Goal: Transaction & Acquisition: Purchase product/service

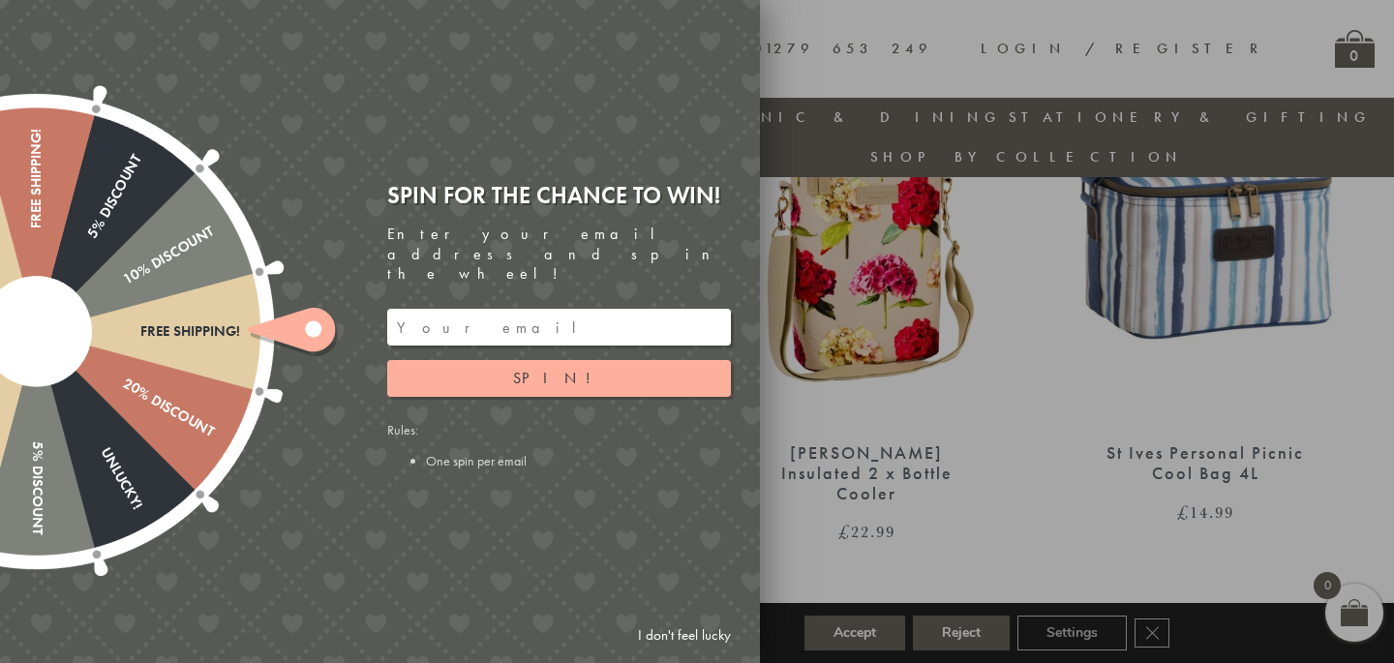
scroll to position [858, 0]
click at [659, 639] on link "I don't feel lucky" at bounding box center [684, 635] width 112 height 36
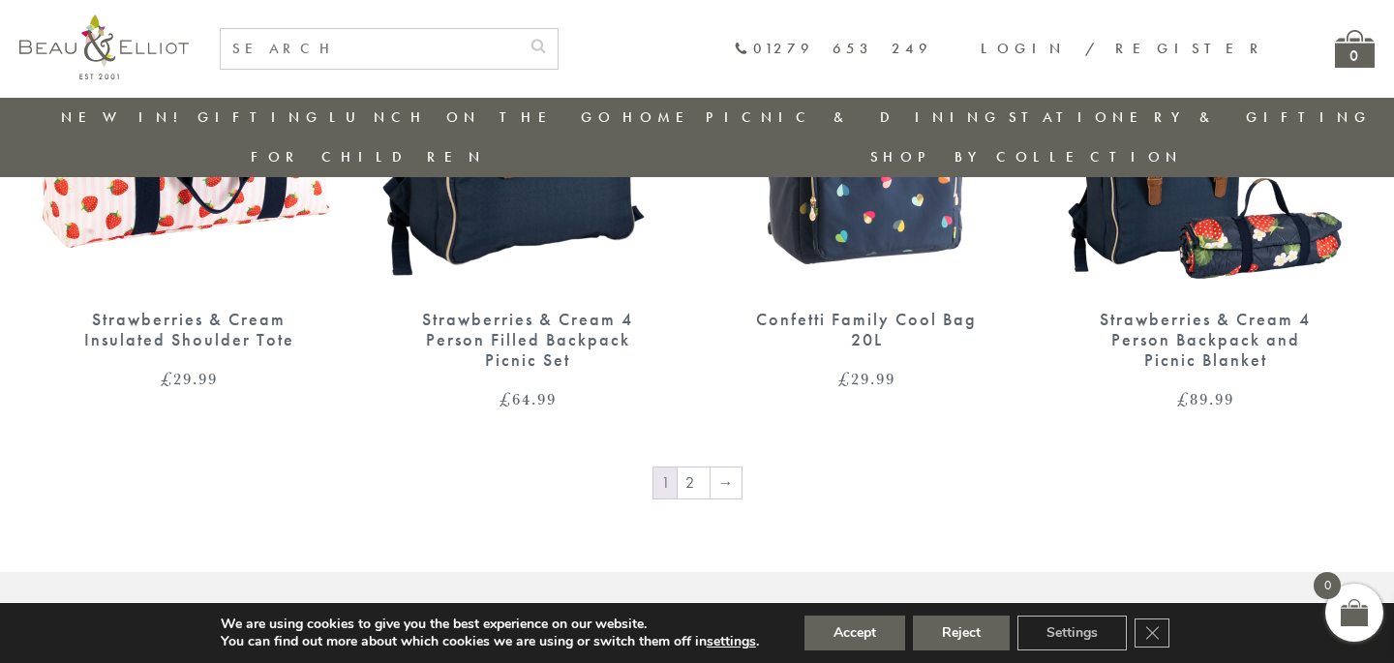
scroll to position [3297, 0]
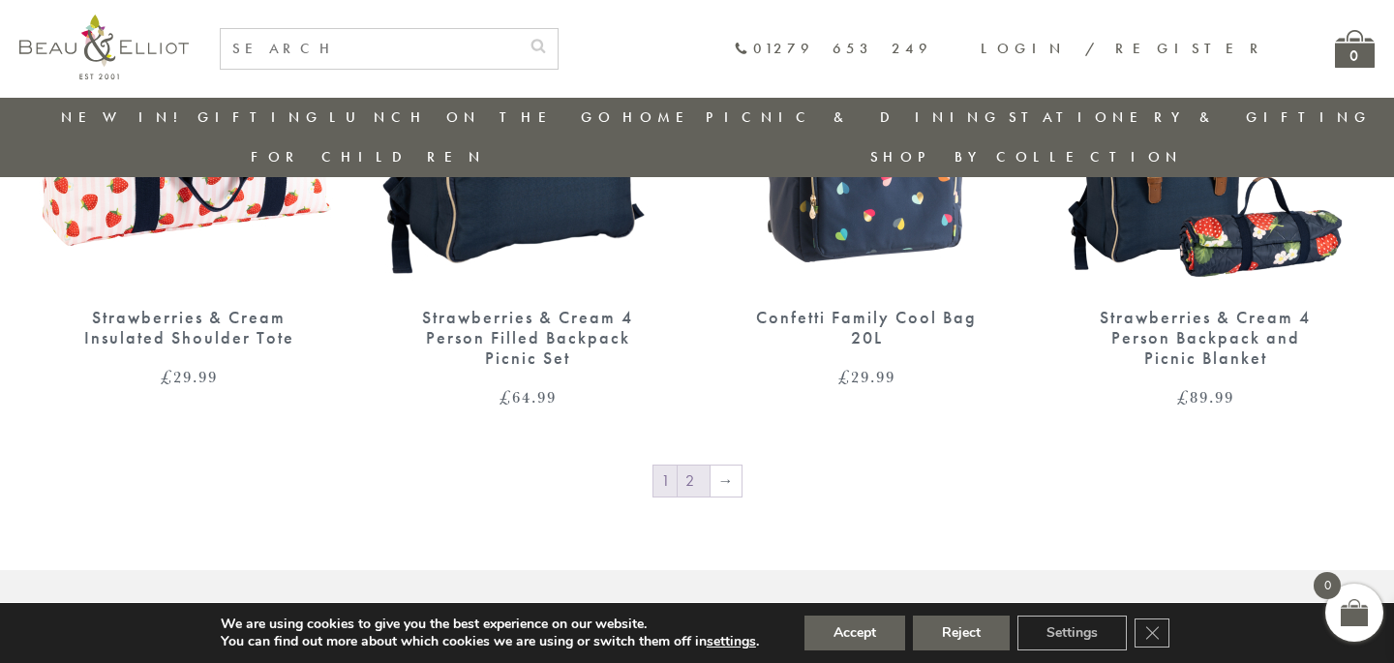
click at [699, 466] on link "2" at bounding box center [693, 481] width 32 height 31
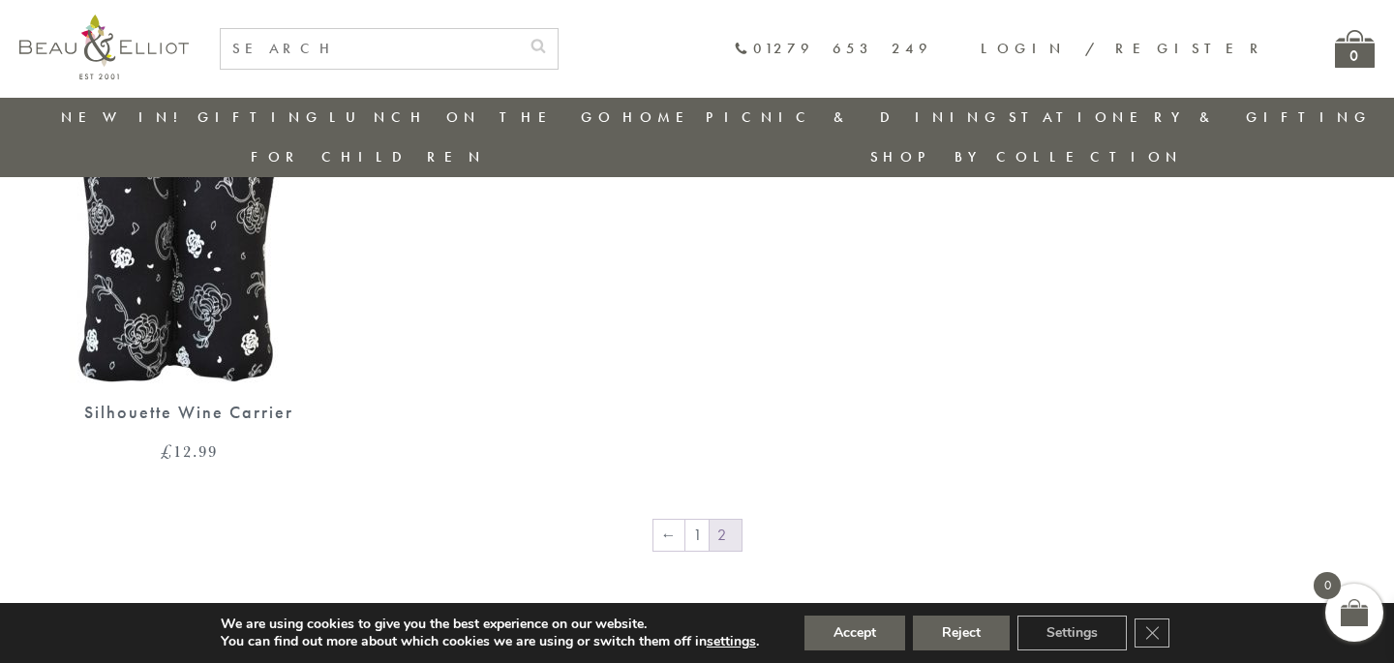
scroll to position [2626, 0]
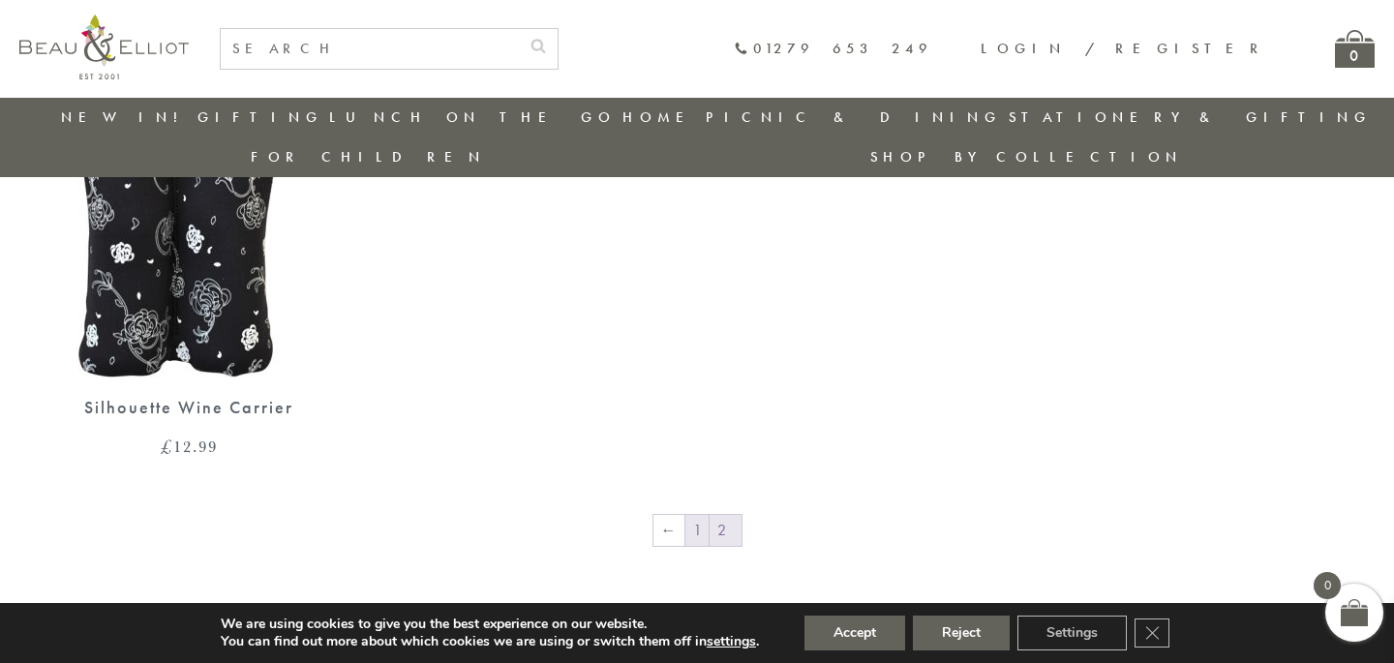
click at [701, 515] on link "1" at bounding box center [696, 530] width 23 height 31
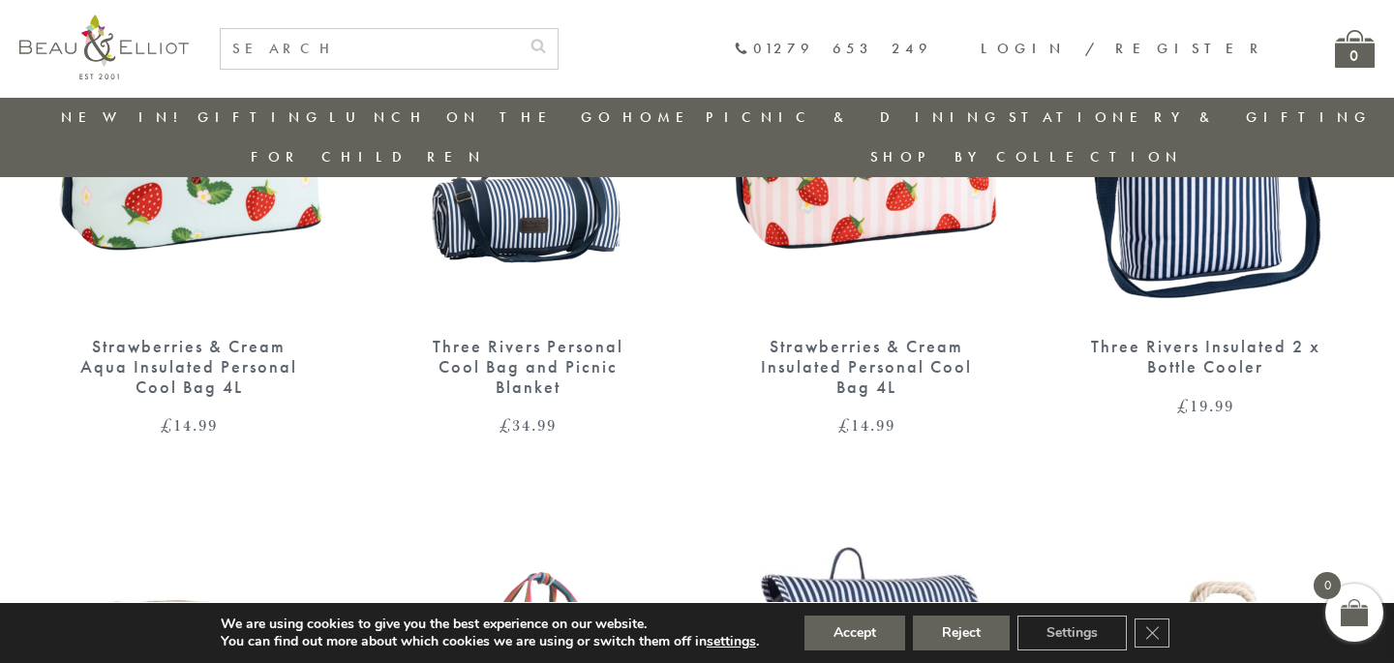
scroll to position [2045, 0]
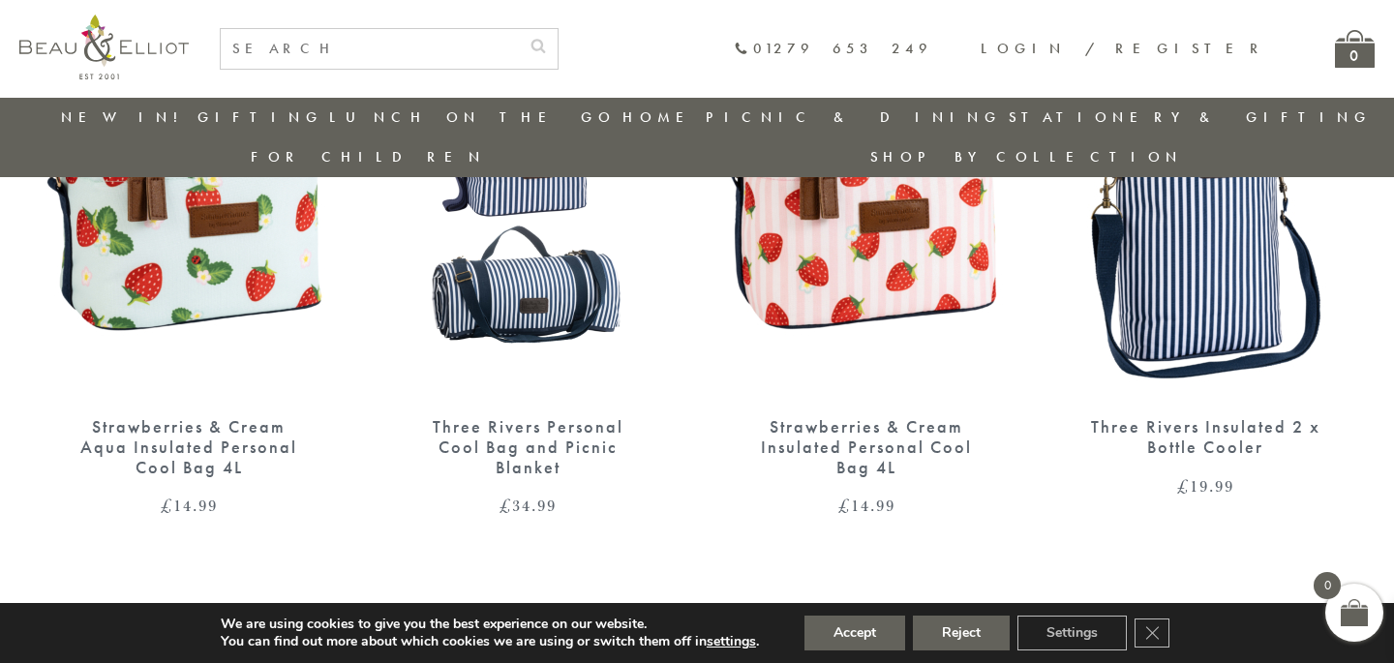
click at [567, 276] on img at bounding box center [527, 204] width 300 height 387
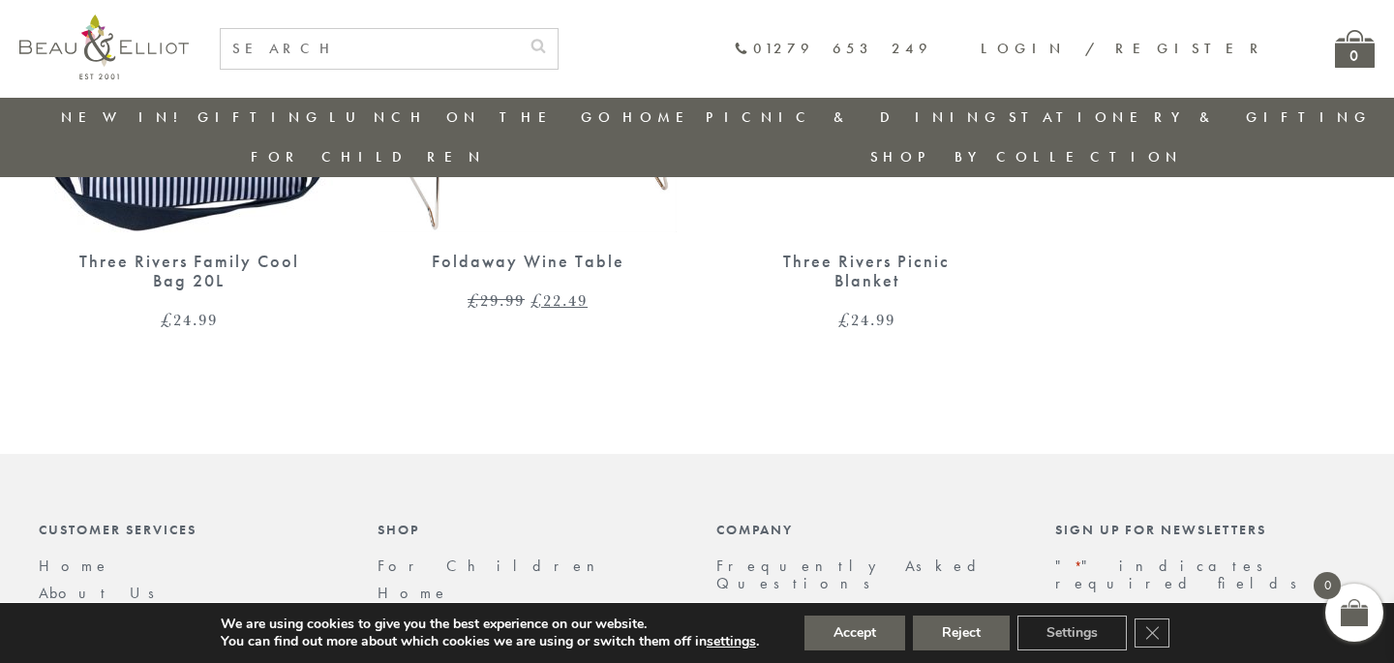
scroll to position [1701, 0]
